Goal: Information Seeking & Learning: Learn about a topic

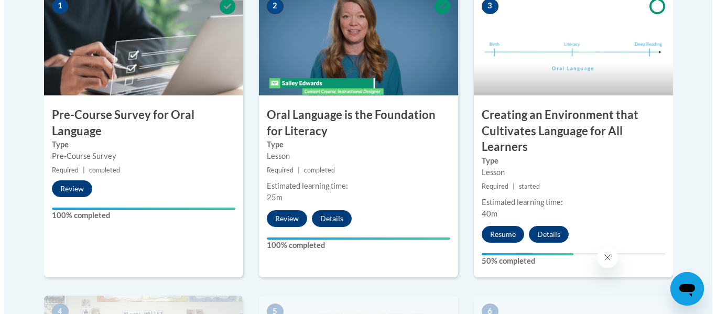
scroll to position [405, 0]
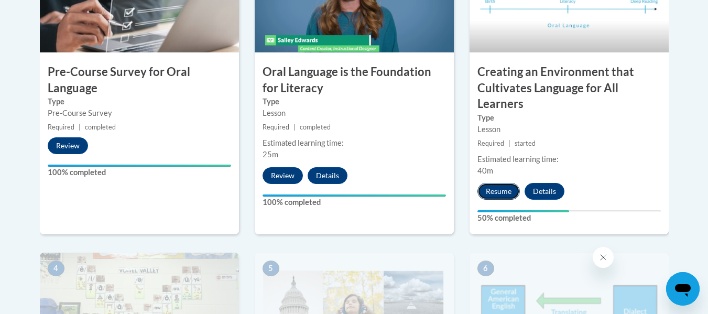
click at [495, 194] on button "Resume" at bounding box center [498, 191] width 42 height 17
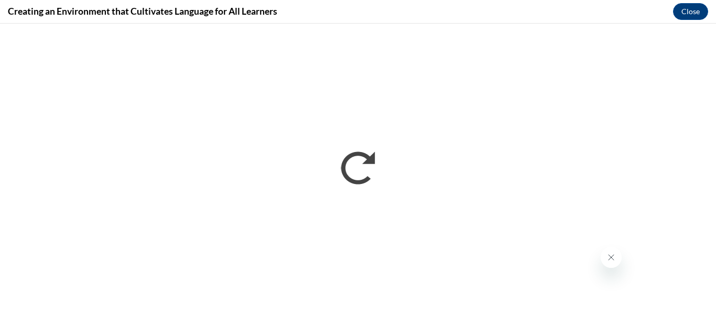
scroll to position [0, 0]
click at [345, 14] on div "Creating an Environment that Cultivates Language for All Learners Close" at bounding box center [358, 12] width 716 height 24
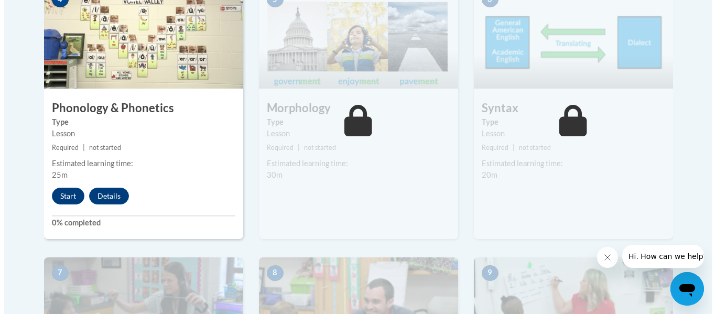
scroll to position [670, 0]
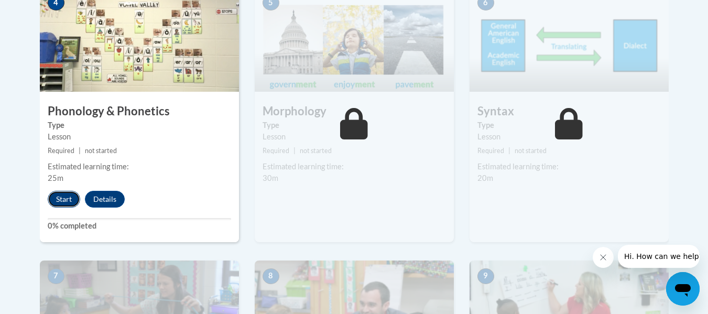
click at [61, 200] on button "Start" at bounding box center [64, 199] width 32 height 17
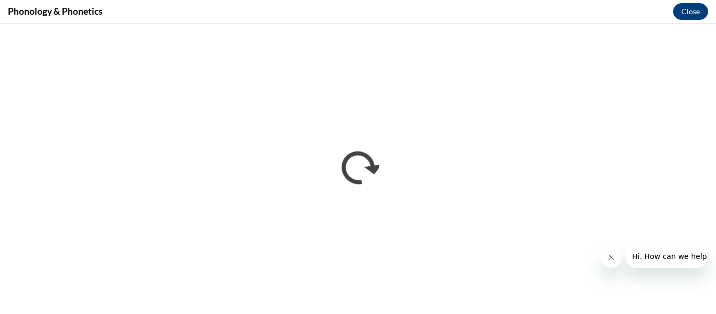
scroll to position [0, 0]
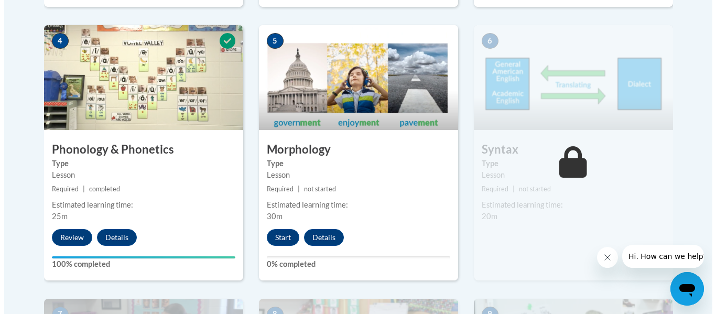
scroll to position [697, 0]
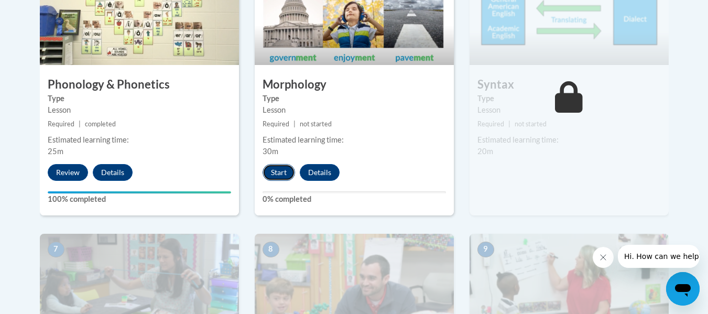
click at [278, 171] on button "Start" at bounding box center [279, 172] width 32 height 17
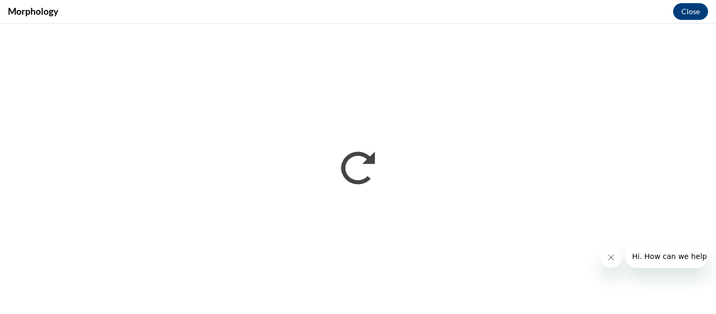
scroll to position [0, 0]
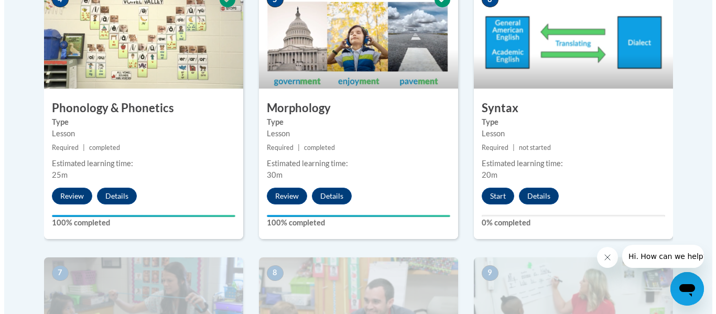
scroll to position [679, 0]
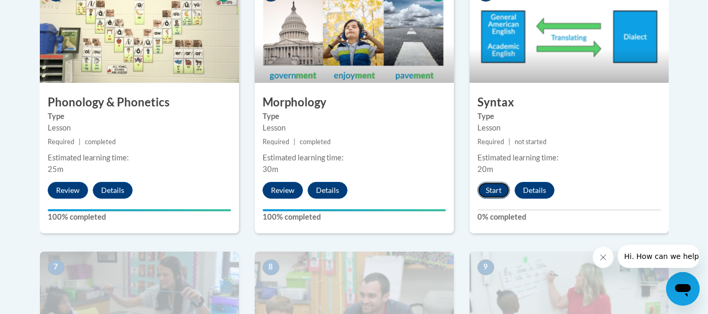
click at [489, 187] on button "Start" at bounding box center [493, 190] width 32 height 17
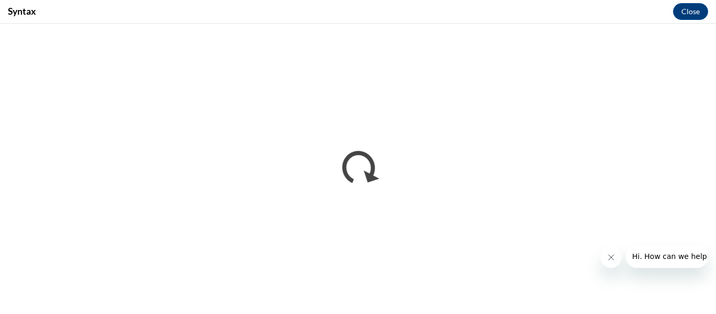
scroll to position [0, 0]
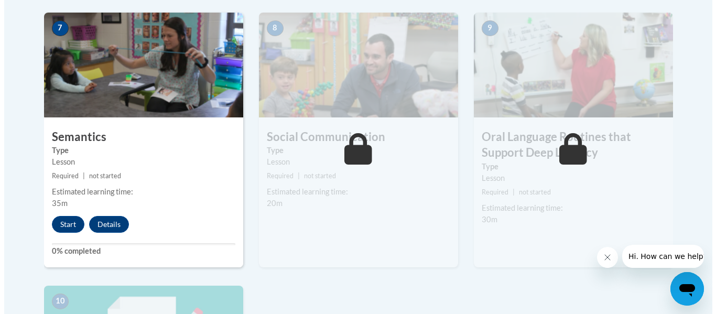
scroll to position [915, 0]
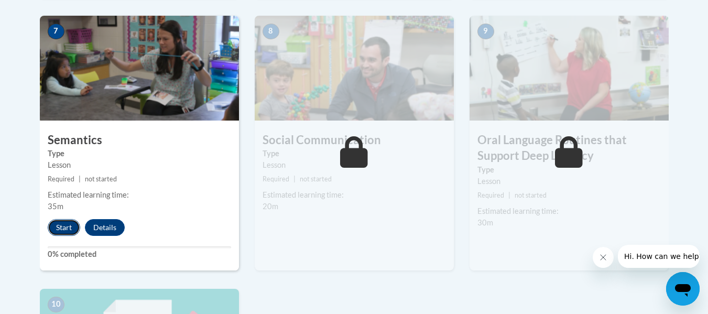
click at [55, 229] on button "Start" at bounding box center [64, 227] width 32 height 17
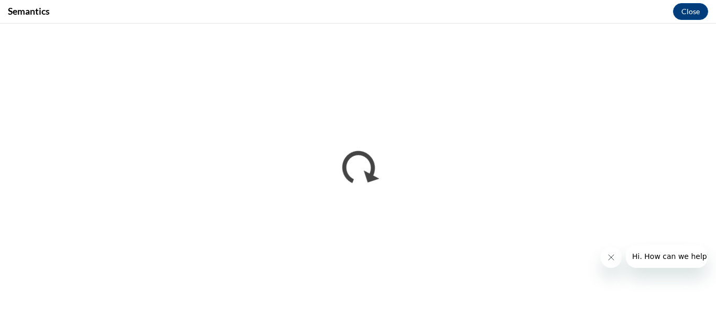
scroll to position [0, 0]
